Goal: Find specific fact: Find specific fact

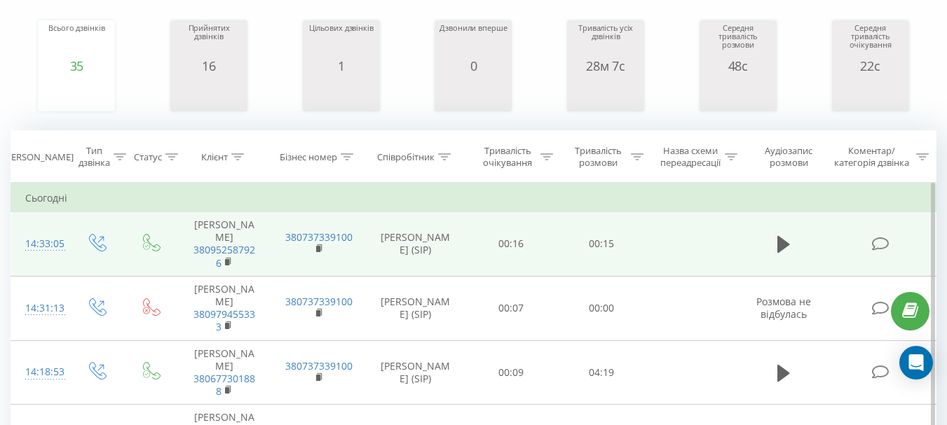
scroll to position [210, 0]
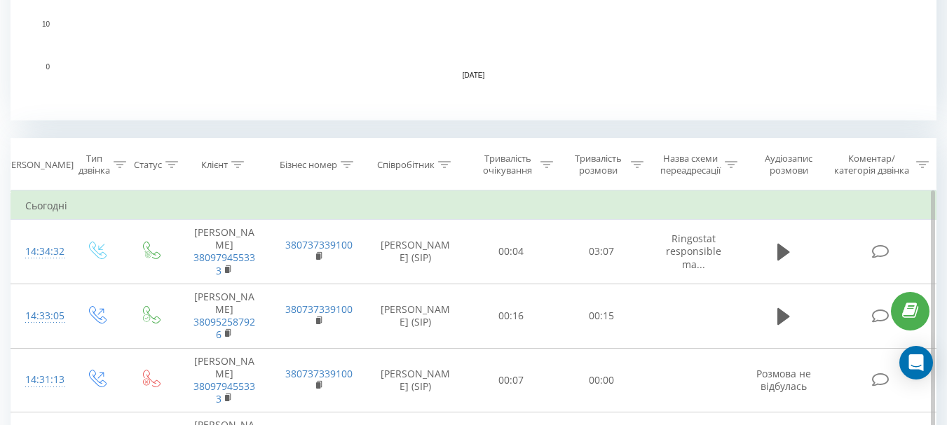
scroll to position [491, 0]
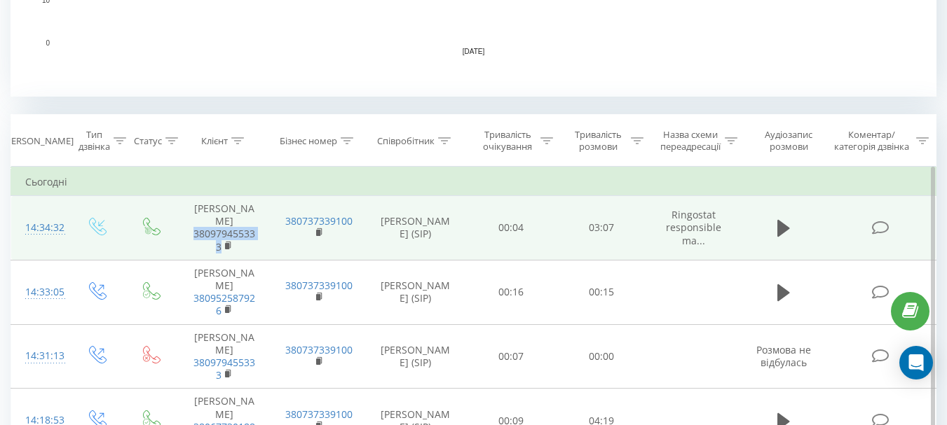
drag, startPoint x: 186, startPoint y: 231, endPoint x: 221, endPoint y: 251, distance: 40.5
click at [221, 251] on td "[PERSON_NAME] 380979455333" at bounding box center [224, 228] width 94 height 64
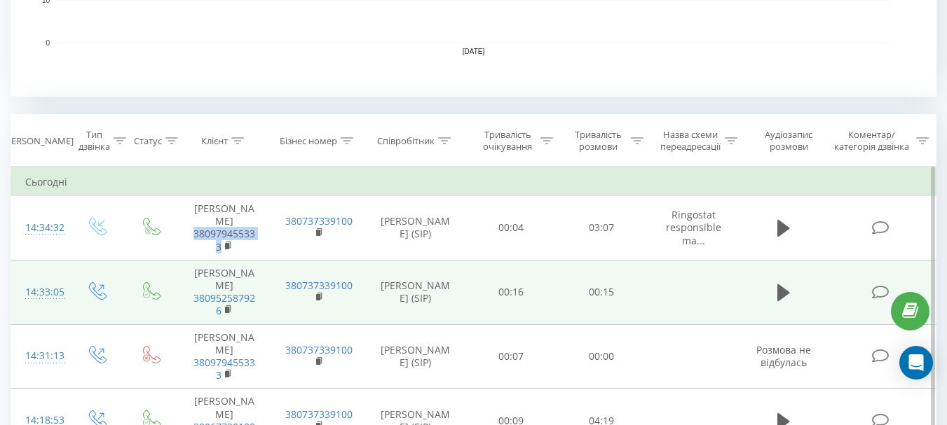
copy link "380979455333"
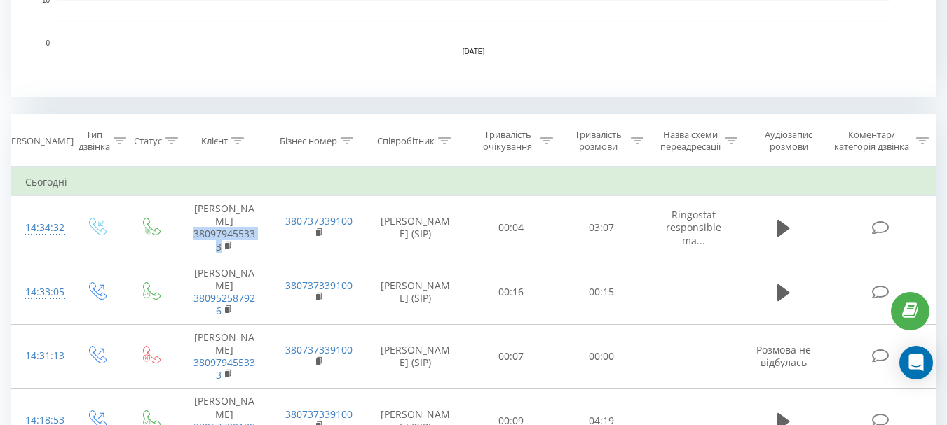
copy link "380979455333"
